Goal: Task Accomplishment & Management: Complete application form

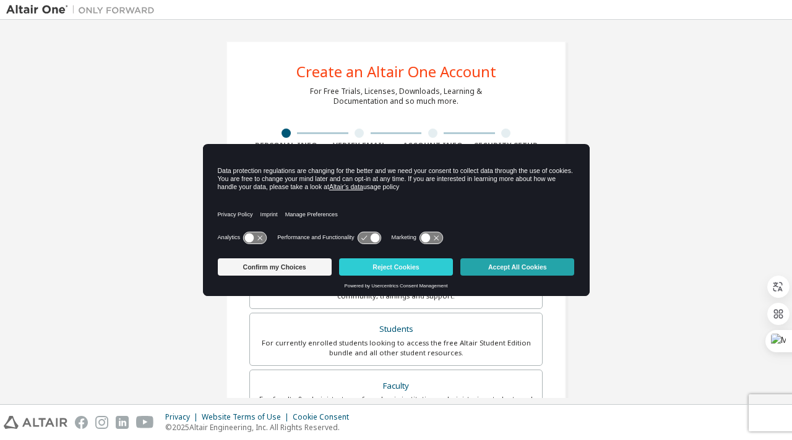
click at [497, 268] on button "Accept All Cookies" at bounding box center [517, 267] width 114 height 17
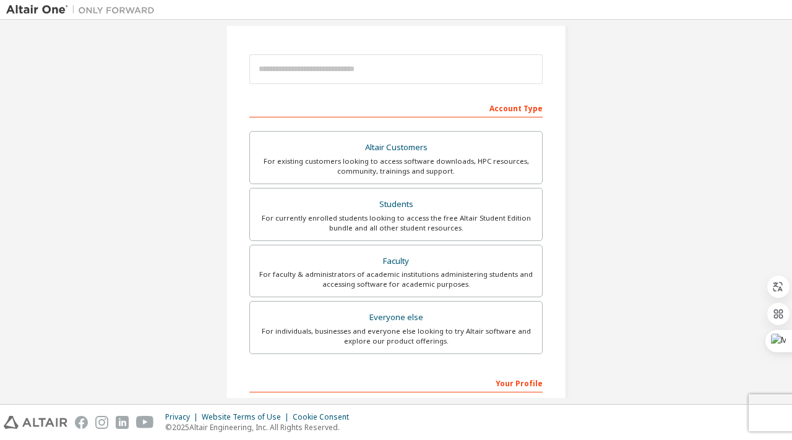
scroll to position [130, 0]
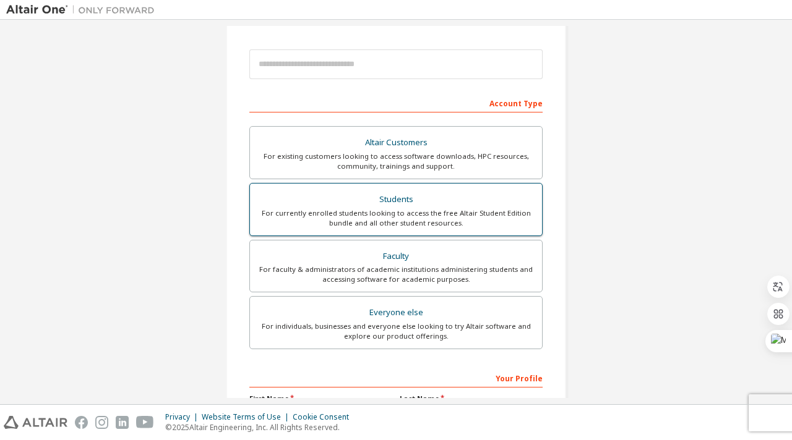
click at [501, 199] on div "Students" at bounding box center [395, 199] width 277 height 17
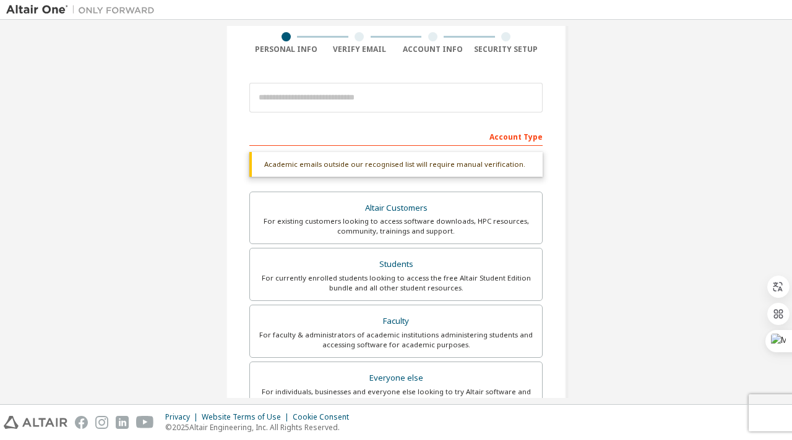
scroll to position [95, 0]
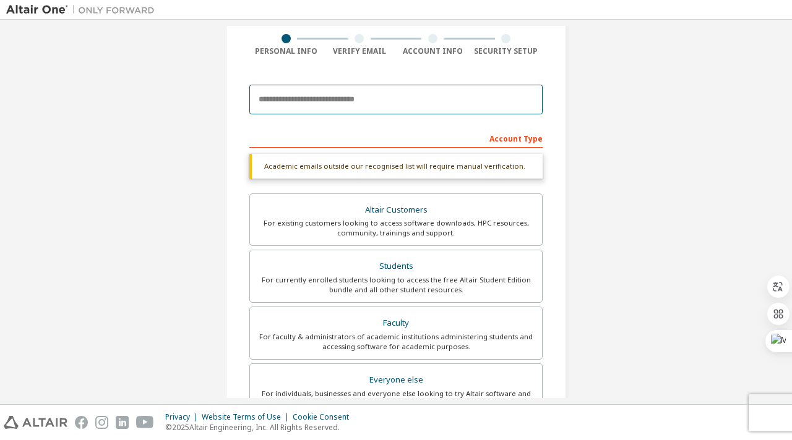
click at [457, 105] on input "email" at bounding box center [395, 100] width 293 height 30
type input "**********"
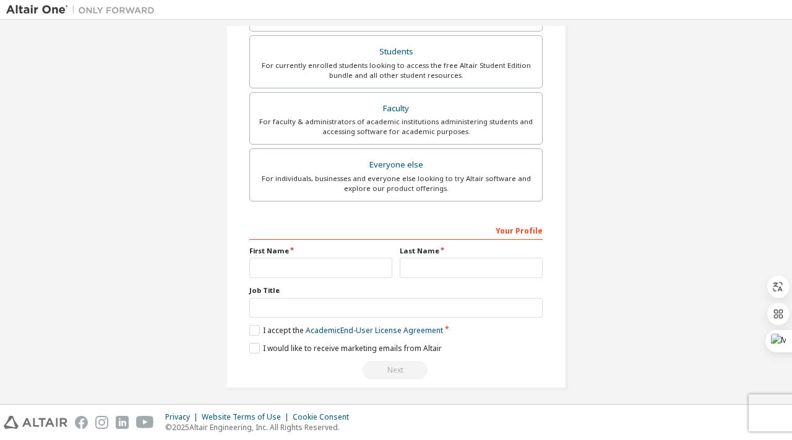
scroll to position [283, 0]
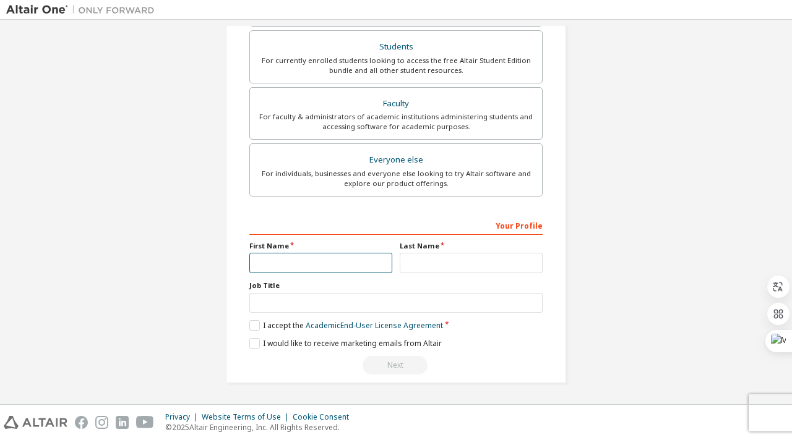
click at [322, 260] on input "text" at bounding box center [320, 263] width 143 height 20
type input "******"
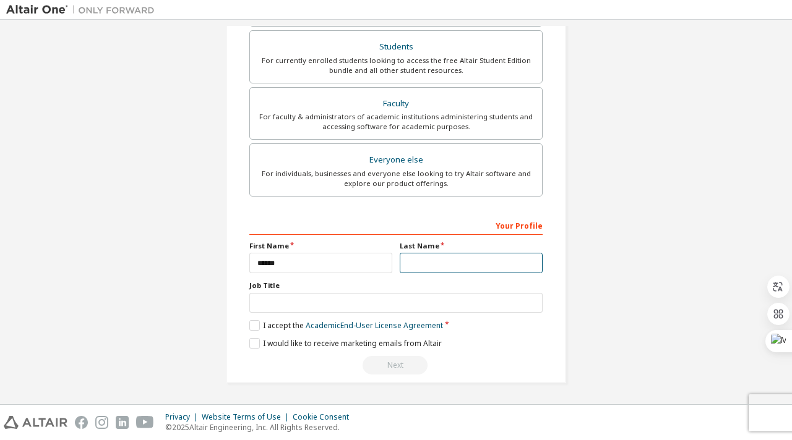
click at [413, 267] on input "text" at bounding box center [471, 263] width 143 height 20
type input "****"
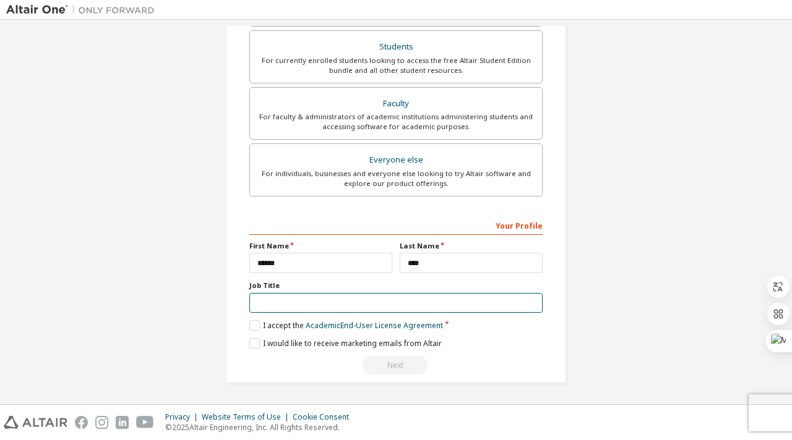
click at [397, 299] on input "text" at bounding box center [395, 303] width 293 height 20
type input "*******"
click at [253, 323] on label "I accept the Academic End-User License Agreement" at bounding box center [346, 325] width 194 height 11
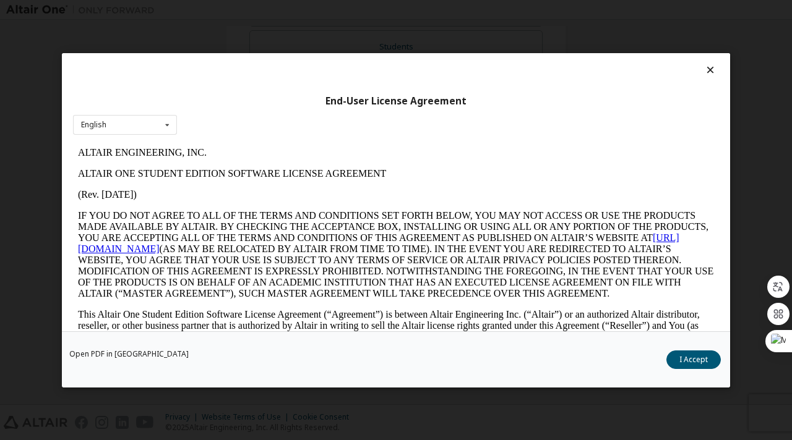
scroll to position [0, 0]
click at [710, 360] on button "I Accept" at bounding box center [693, 359] width 54 height 19
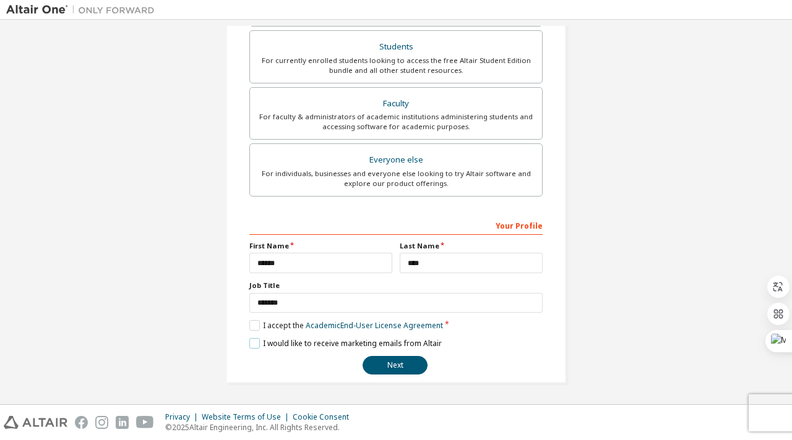
click at [251, 341] on label "I would like to receive marketing emails from Altair" at bounding box center [345, 343] width 192 height 11
click at [249, 345] on label "I would like to receive marketing emails from Altair" at bounding box center [345, 343] width 192 height 11
click at [400, 363] on button "Next" at bounding box center [395, 365] width 65 height 19
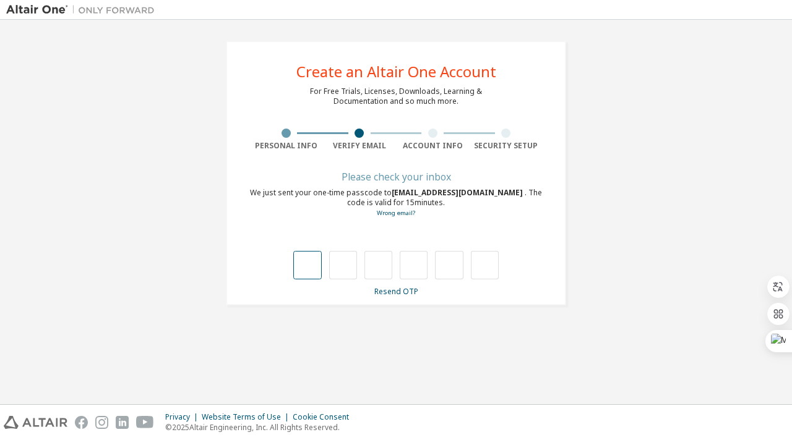
type input "*"
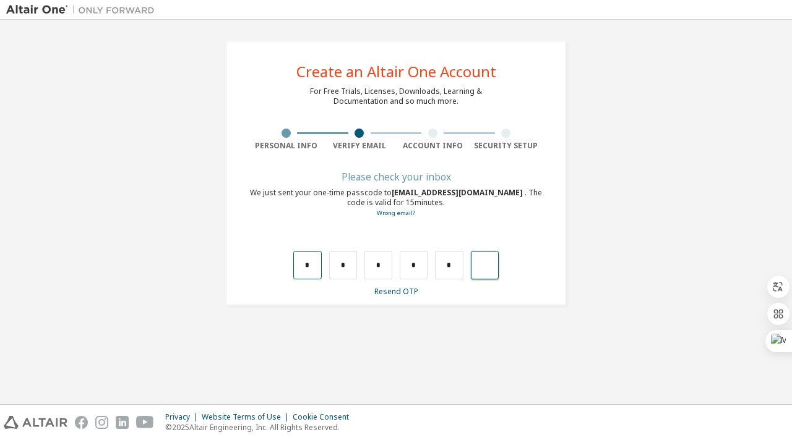
type input "*"
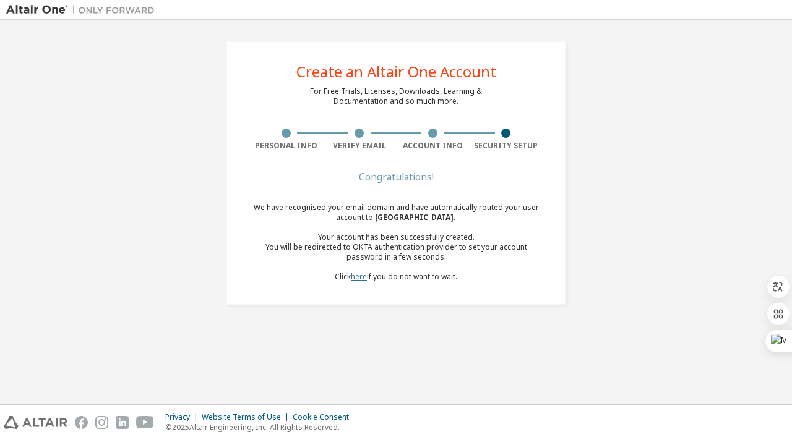
click at [360, 280] on link "here" at bounding box center [359, 277] width 16 height 11
